Goal: Navigation & Orientation: Find specific page/section

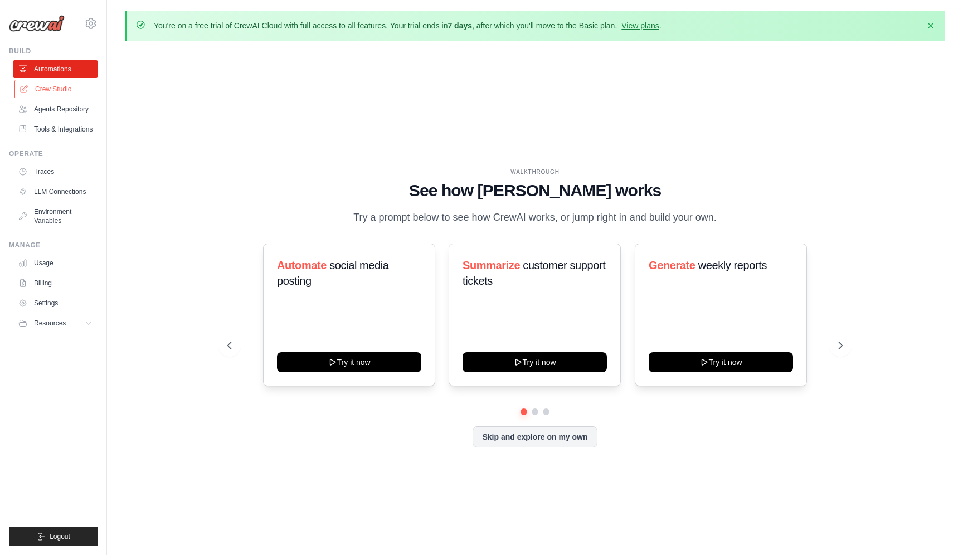
click at [66, 90] on link "Crew Studio" at bounding box center [56, 89] width 84 height 18
click at [77, 86] on link "Crew Studio" at bounding box center [56, 89] width 84 height 18
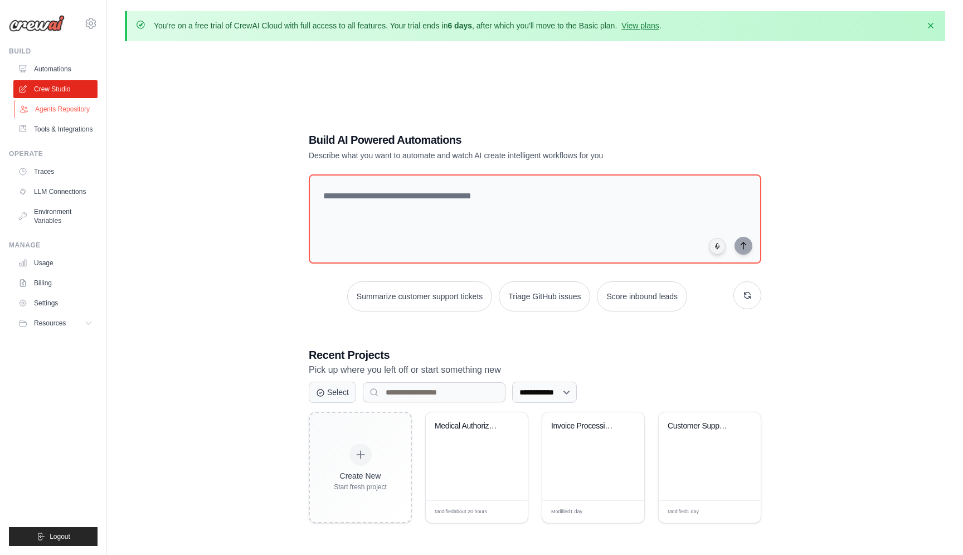
click at [80, 113] on link "Agents Repository" at bounding box center [56, 109] width 84 height 18
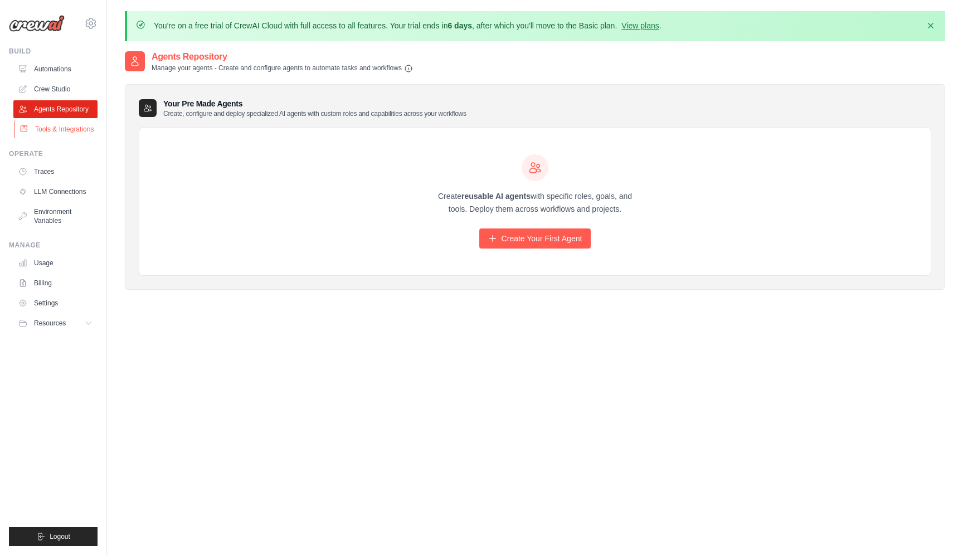
click at [75, 130] on link "Tools & Integrations" at bounding box center [56, 129] width 84 height 18
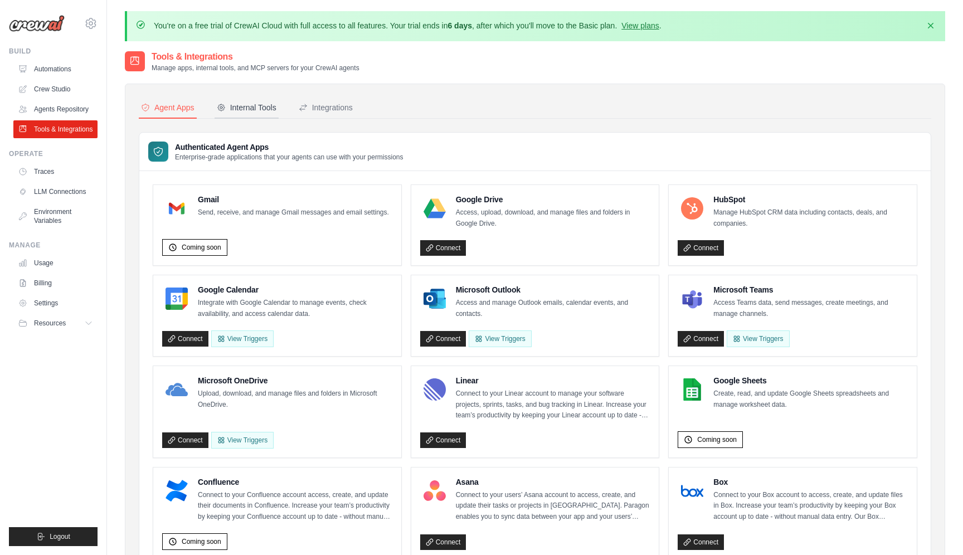
click at [260, 107] on div "Internal Tools" at bounding box center [247, 107] width 60 height 11
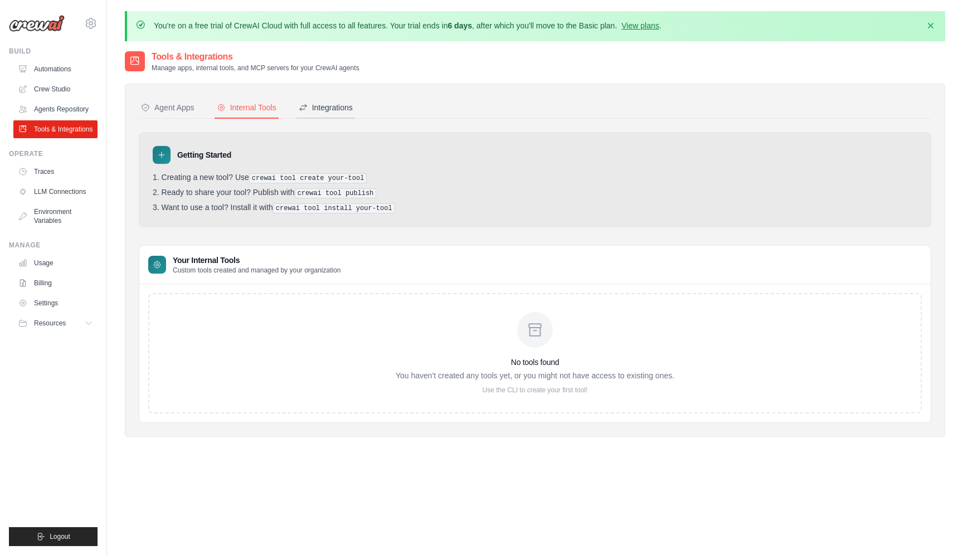
click at [313, 110] on div "Integrations" at bounding box center [326, 107] width 54 height 11
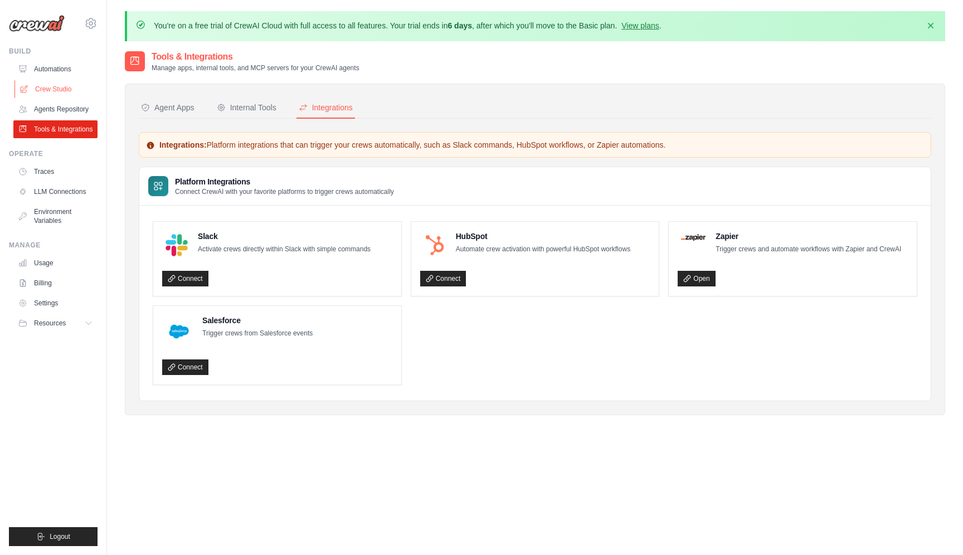
click at [65, 85] on link "Crew Studio" at bounding box center [56, 89] width 84 height 18
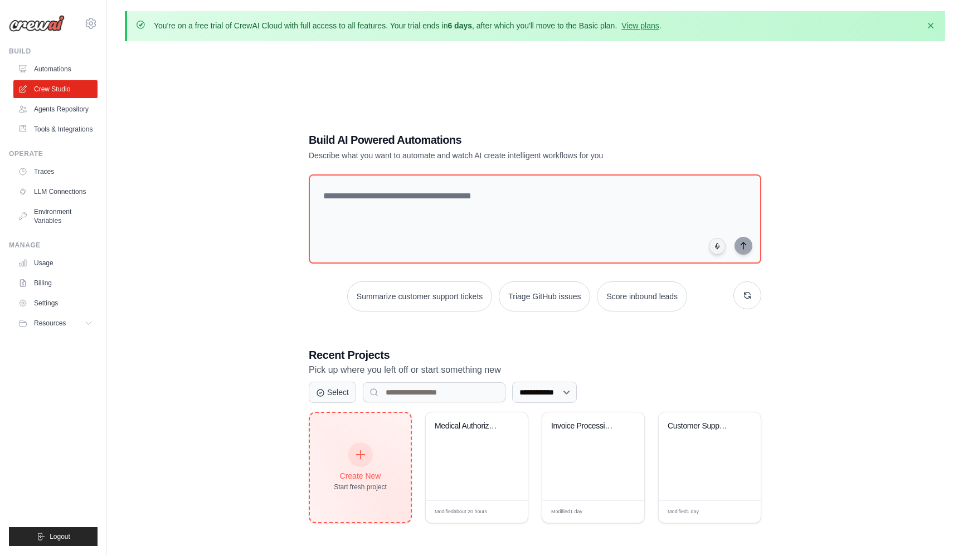
scroll to position [61, 0]
